Goal: Find contact information: Find contact information

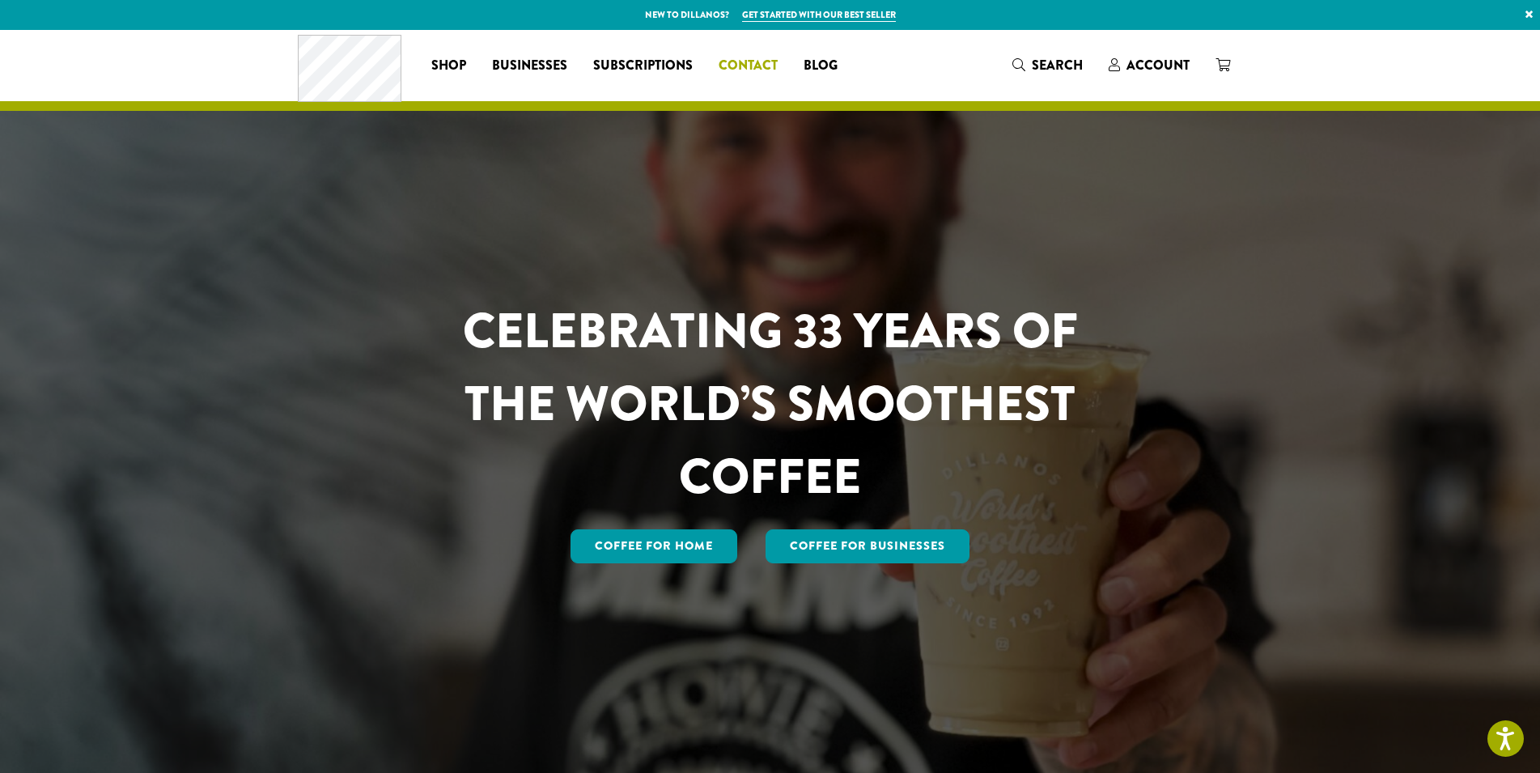
click at [754, 74] on span "Contact" at bounding box center [748, 66] width 59 height 20
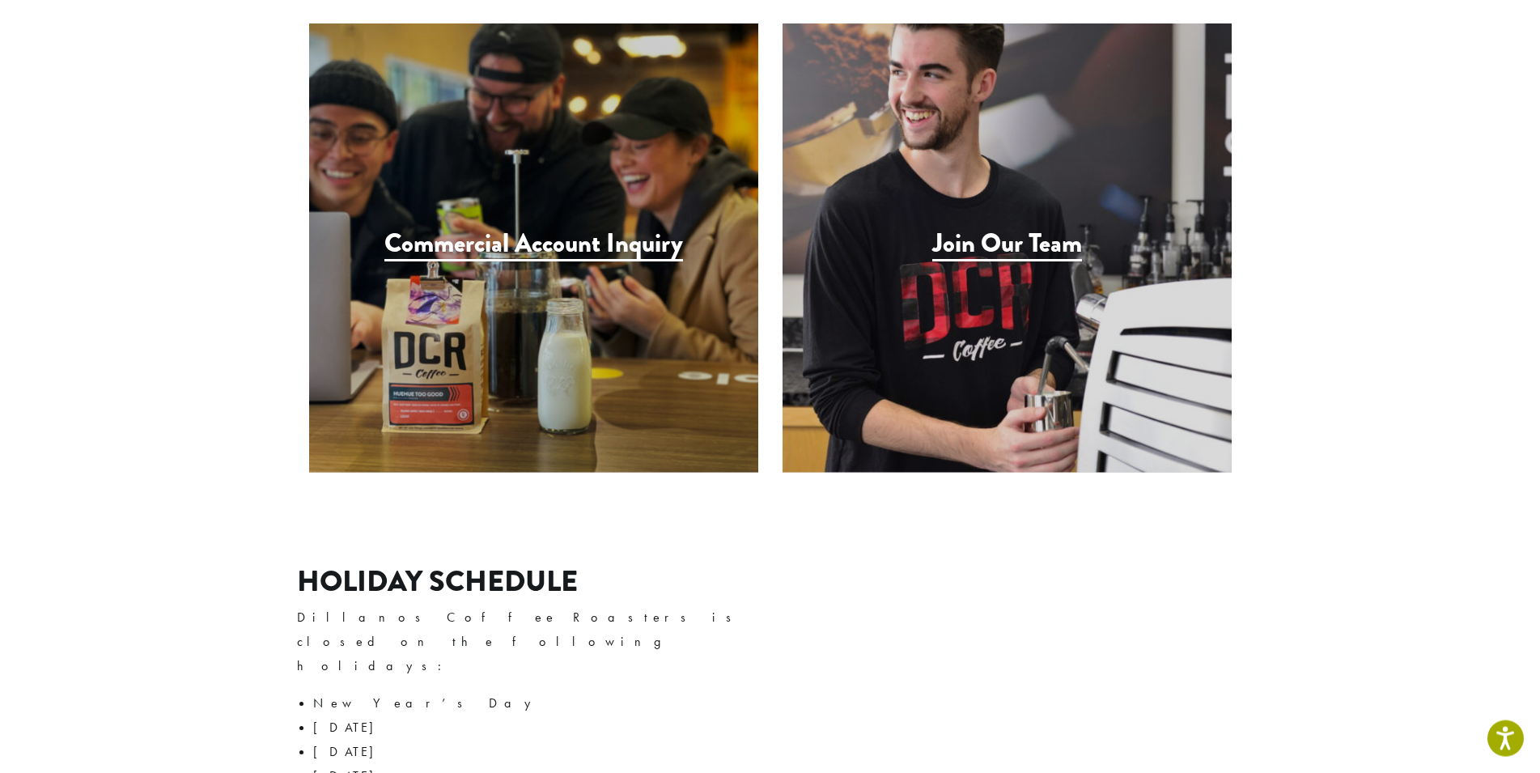
scroll to position [1734, 0]
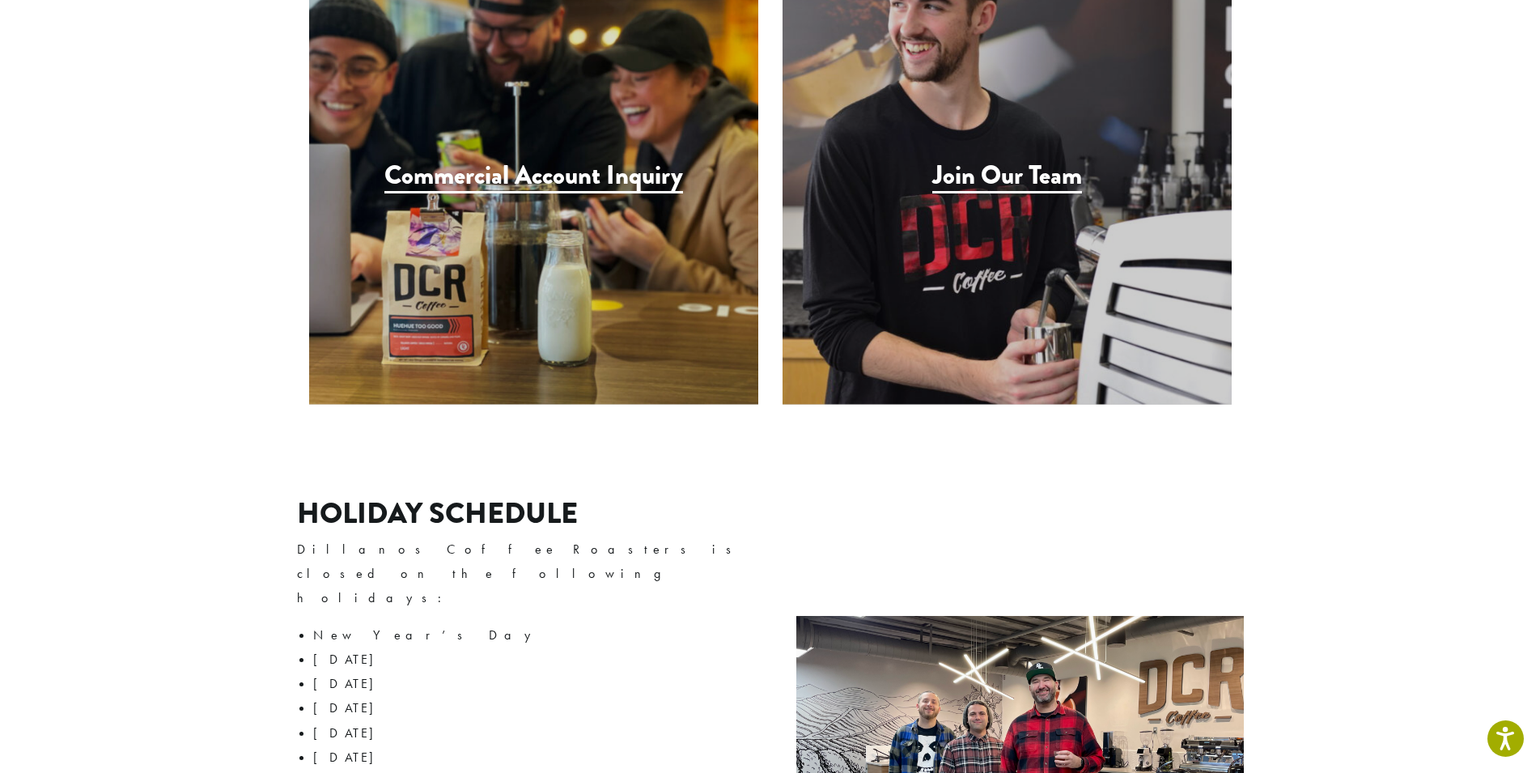
click at [930, 168] on div "Join Our Team" at bounding box center [1007, 179] width 449 height 449
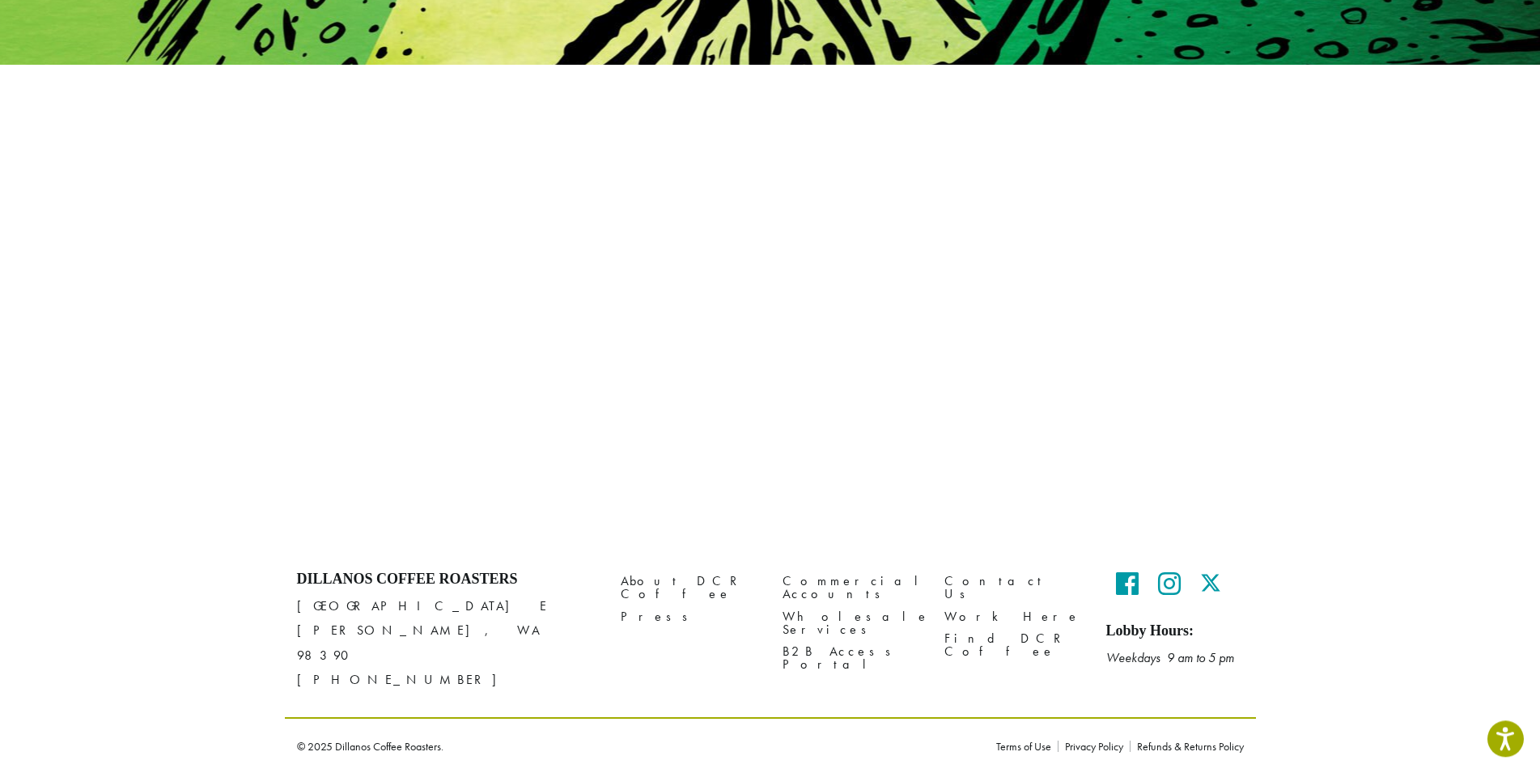
scroll to position [381, 0]
